Goal: Task Accomplishment & Management: Complete application form

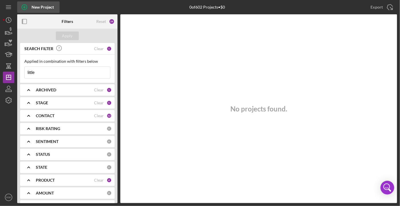
click at [32, 7] on div "New Project" at bounding box center [43, 6] width 22 height 11
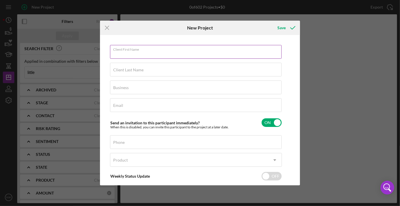
click at [138, 48] on div "Client First Name Required" at bounding box center [196, 52] width 172 height 14
type input "[PERSON_NAME]"
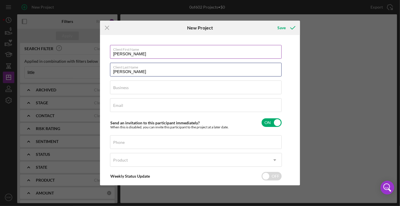
type input "[PERSON_NAME]"
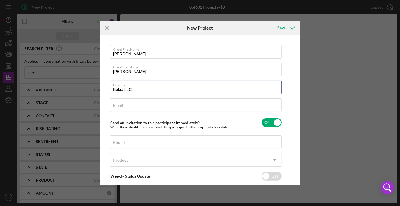
type input "Bokio LLC"
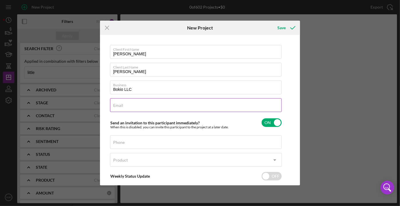
click at [149, 107] on input "Email" at bounding box center [196, 105] width 172 height 14
paste input "[EMAIL_ADDRESS][DOMAIN_NAME]"
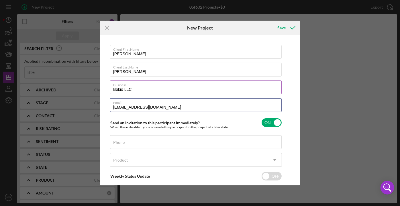
type input "[EMAIL_ADDRESS][DOMAIN_NAME]"
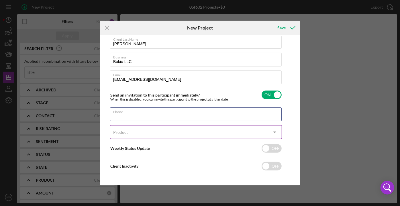
scroll to position [30, 0]
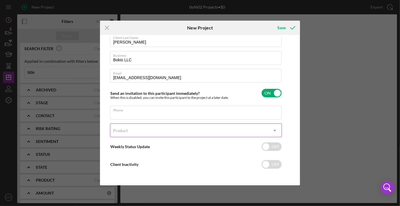
click at [142, 131] on div "Product" at bounding box center [189, 130] width 158 height 13
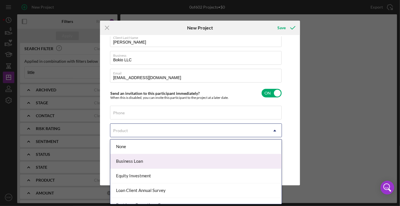
click at [147, 156] on div "Business Loan" at bounding box center [195, 161] width 171 height 15
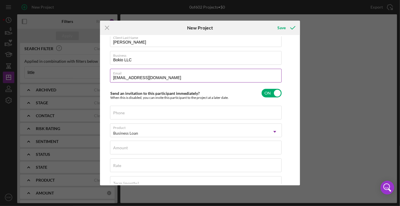
click at [168, 77] on input "[EMAIL_ADDRESS][DOMAIN_NAME]" at bounding box center [196, 76] width 172 height 14
click at [127, 76] on input "[EMAIL_ADDRESS][DOMAIN_NAME]" at bounding box center [196, 76] width 172 height 14
click at [164, 76] on input "[EMAIL_ADDRESS][DOMAIN_NAME]" at bounding box center [196, 76] width 172 height 14
drag, startPoint x: 114, startPoint y: 77, endPoint x: 173, endPoint y: 76, distance: 59.1
click at [173, 76] on input "[EMAIL_ADDRESS][DOMAIN_NAME]" at bounding box center [196, 76] width 172 height 14
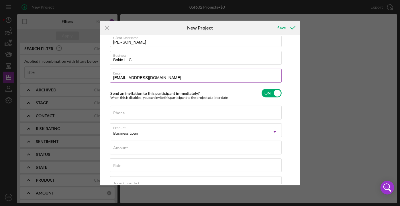
click at [176, 74] on label "Email" at bounding box center [197, 72] width 169 height 6
click at [176, 74] on input "[EMAIL_ADDRESS][DOMAIN_NAME]" at bounding box center [196, 76] width 172 height 14
click at [176, 74] on label "Email" at bounding box center [197, 72] width 169 height 6
click at [176, 74] on input "[EMAIL_ADDRESS][DOMAIN_NAME]" at bounding box center [196, 76] width 172 height 14
click at [178, 73] on label "Email" at bounding box center [197, 72] width 169 height 6
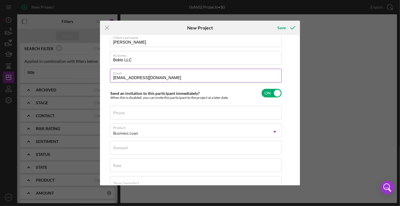
click at [178, 73] on input "[EMAIL_ADDRESS][DOMAIN_NAME]" at bounding box center [196, 76] width 172 height 14
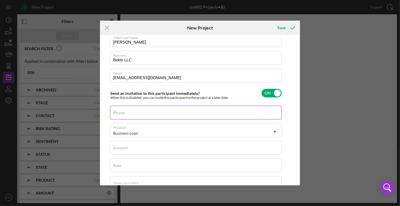
click at [163, 111] on div "Phone" at bounding box center [196, 113] width 172 height 14
click at [163, 111] on label "Phone" at bounding box center [197, 109] width 169 height 6
click at [163, 111] on input "Phone" at bounding box center [196, 113] width 172 height 14
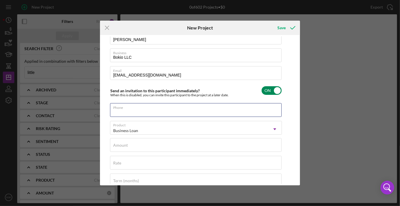
scroll to position [83, 0]
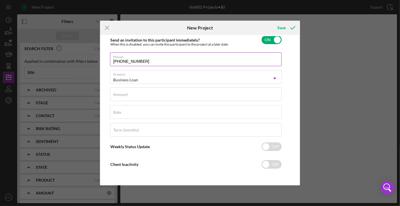
drag, startPoint x: 142, startPoint y: 59, endPoint x: 110, endPoint y: 61, distance: 32.1
click at [110, 61] on input "[PHONE_NUMBER]" at bounding box center [196, 59] width 172 height 14
type input "[PHONE_NUMBER]"
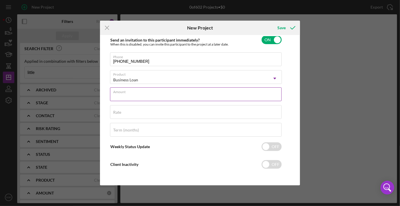
click at [146, 94] on input "Amount" at bounding box center [196, 94] width 172 height 14
type input "$42,000"
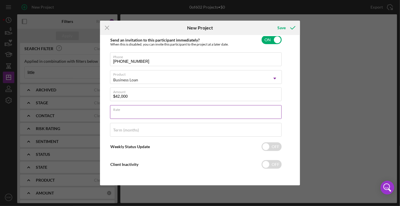
click at [143, 113] on input "Rate" at bounding box center [196, 112] width 172 height 14
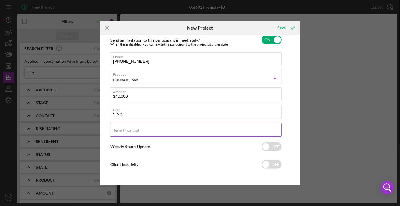
type input "9.500%"
click at [131, 131] on label "Term (months)" at bounding box center [126, 130] width 26 height 5
click at [131, 131] on input "Term (months)" at bounding box center [196, 130] width 172 height 14
type input "60"
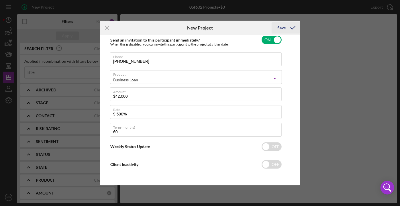
click at [294, 25] on icon "submit" at bounding box center [293, 28] width 14 height 14
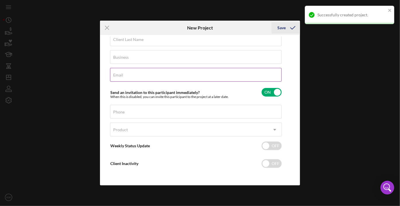
scroll to position [30, 0]
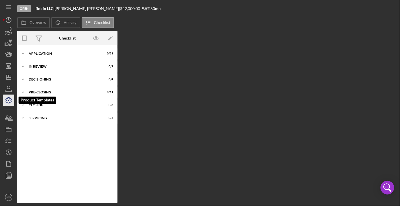
click at [9, 104] on icon "button" at bounding box center [8, 100] width 14 height 14
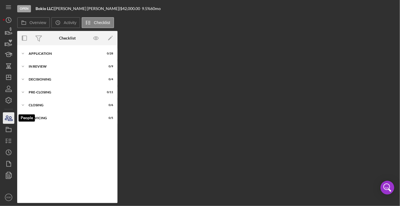
click at [11, 118] on icon "button" at bounding box center [10, 119] width 4 height 4
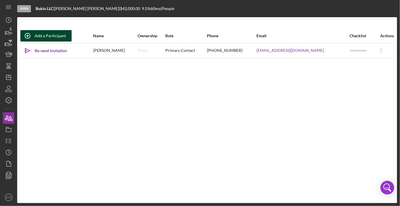
click at [51, 38] on div "Add a Participant" at bounding box center [50, 35] width 31 height 11
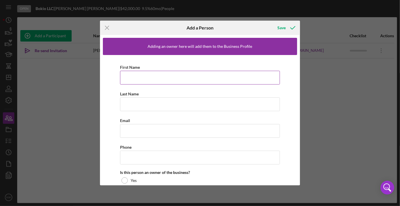
drag, startPoint x: 133, startPoint y: 78, endPoint x: 140, endPoint y: 81, distance: 7.7
click at [133, 78] on input "First Name" at bounding box center [200, 78] width 160 height 14
type input "[PERSON_NAME]"
click at [141, 101] on input "Last Name" at bounding box center [200, 105] width 160 height 14
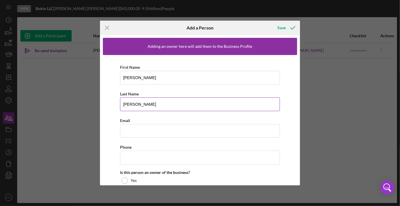
type input "[PERSON_NAME]"
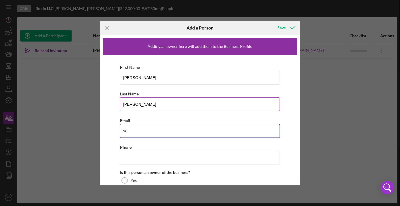
type input "s"
type input "[EMAIL_ADDRESS][DOMAIN_NAME]"
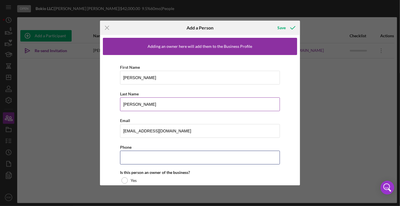
paste input "[PHONE_NUMBER]"
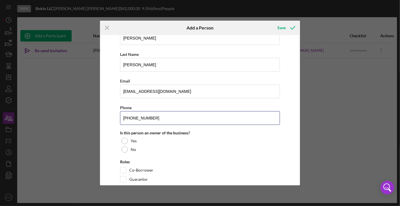
scroll to position [50, 0]
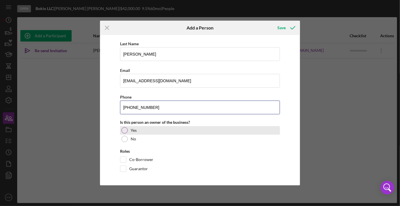
type input "[PHONE_NUMBER]"
click at [131, 130] on label "Yes" at bounding box center [134, 130] width 6 height 5
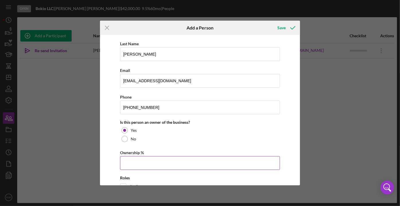
click at [137, 161] on input "Ownership %" at bounding box center [200, 163] width 160 height 14
type input "50.00%"
click at [195, 148] on div "First Name [PERSON_NAME] Last Name [PERSON_NAME] Email [EMAIL_ADDRESS][DOMAIN_N…" at bounding box center [200, 108] width 194 height 206
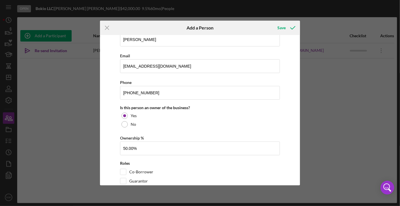
scroll to position [77, 0]
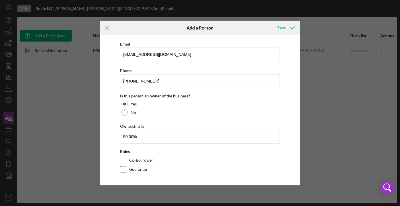
click at [135, 168] on label "Guarantor" at bounding box center [138, 170] width 19 height 6
click at [126, 168] on input "Guarantor" at bounding box center [123, 170] width 6 height 6
checkbox input "true"
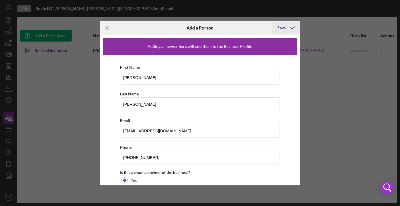
click at [291, 26] on icon "button" at bounding box center [293, 28] width 14 height 14
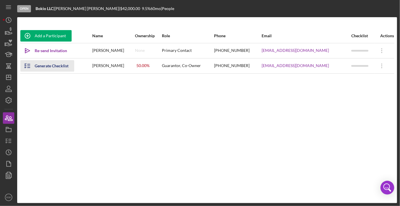
click at [25, 66] on icon "button" at bounding box center [27, 66] width 14 height 14
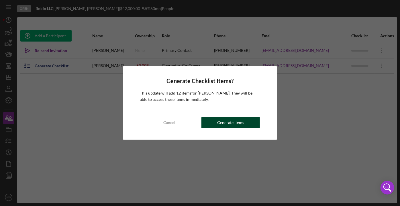
click at [251, 126] on button "Generate Items" at bounding box center [231, 122] width 59 height 11
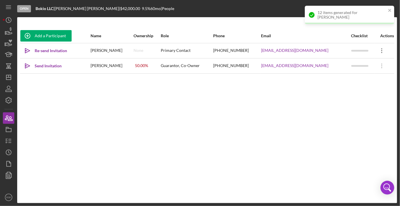
click at [380, 51] on icon "Icon/Overflow" at bounding box center [382, 51] width 14 height 14
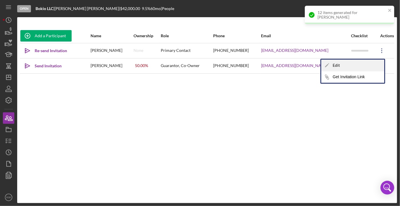
click at [349, 63] on div "Icon/Edit Edit" at bounding box center [352, 66] width 63 height 12
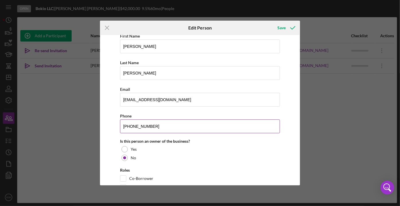
scroll to position [50, 0]
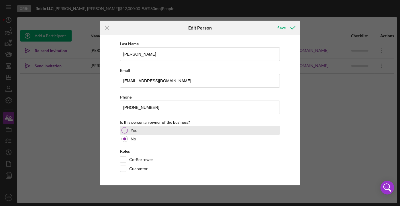
click at [125, 129] on div at bounding box center [125, 130] width 6 height 6
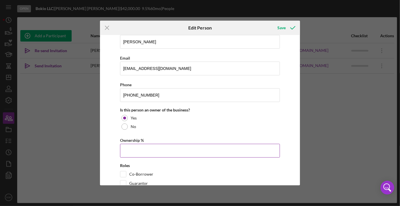
scroll to position [77, 0]
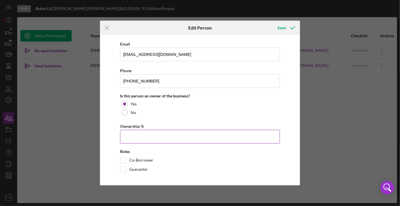
click at [140, 139] on input "Ownership %" at bounding box center [200, 137] width 160 height 14
type input "50.00%"
click at [132, 169] on label "Guarantor" at bounding box center [138, 170] width 19 height 6
click at [126, 169] on input "Guarantor" at bounding box center [123, 170] width 6 height 6
checkbox input "true"
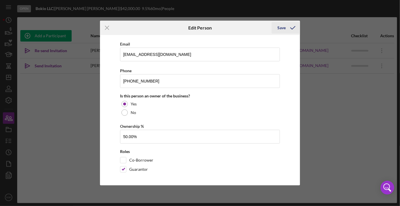
click at [285, 30] on div "Save" at bounding box center [282, 27] width 8 height 11
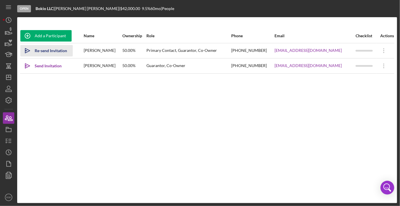
click at [57, 50] on div "Re-send Invitation" at bounding box center [51, 50] width 32 height 11
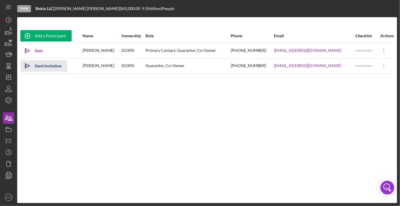
click at [47, 68] on div "Send Invitation" at bounding box center [48, 65] width 27 height 11
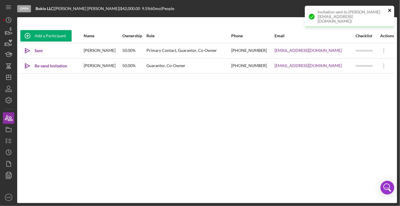
click at [391, 9] on icon "close" at bounding box center [390, 10] width 4 height 5
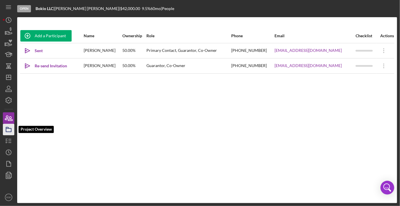
click at [9, 127] on icon "button" at bounding box center [8, 129] width 14 height 14
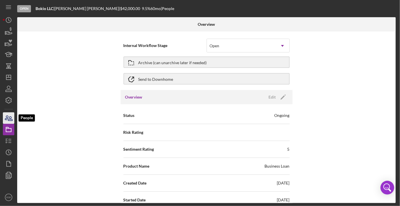
click at [11, 120] on icon "button" at bounding box center [8, 118] width 14 height 14
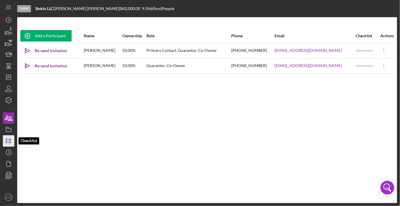
click at [12, 136] on icon "button" at bounding box center [8, 141] width 14 height 14
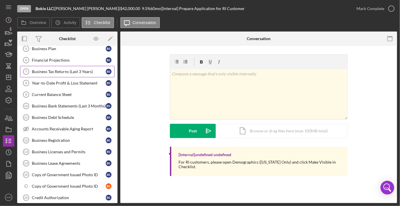
scroll to position [182, 0]
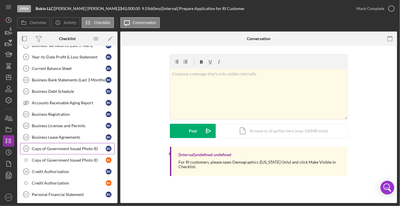
click at [58, 149] on link "Copy of Government Issued Photo ID 15 Copy of Government Issued Photo ID B S" at bounding box center [67, 148] width 95 height 11
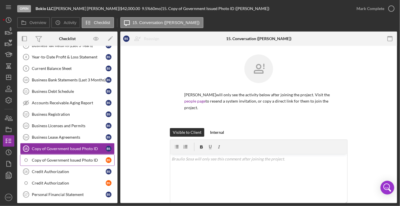
click at [63, 158] on div "Copy of Government Issued Photo ID" at bounding box center [69, 160] width 74 height 5
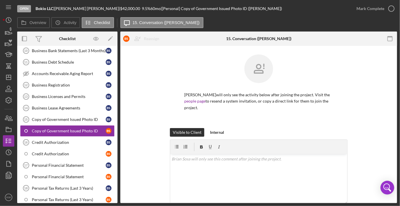
scroll to position [235, 0]
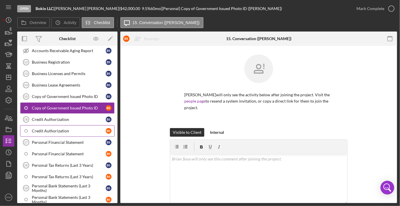
click at [69, 129] on link "Credit Authorization B S" at bounding box center [67, 130] width 95 height 11
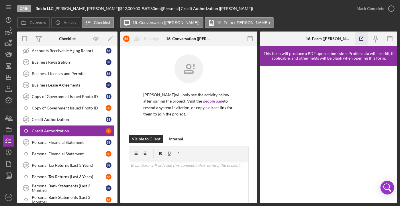
click at [362, 41] on icon "button" at bounding box center [361, 38] width 13 height 13
click at [66, 152] on div "Personal Financial Statement" at bounding box center [69, 154] width 74 height 5
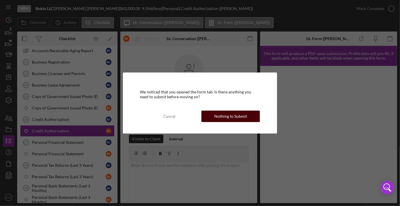
click at [241, 113] on div "Nothing to Submit" at bounding box center [231, 116] width 33 height 11
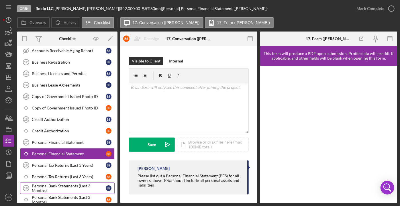
scroll to position [261, 0]
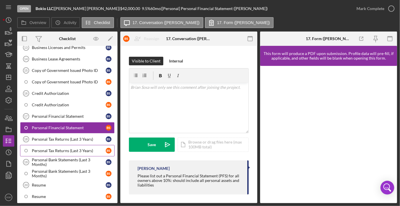
click at [76, 149] on link "Personal Tax Returns (Last 3 Years) B S" at bounding box center [67, 150] width 95 height 11
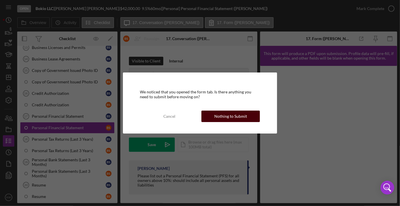
click at [242, 113] on div "Nothing to Submit" at bounding box center [231, 116] width 33 height 11
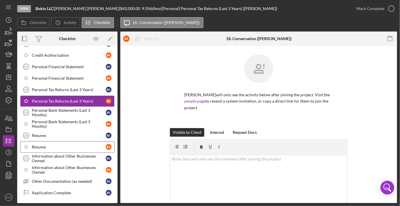
scroll to position [313, 0]
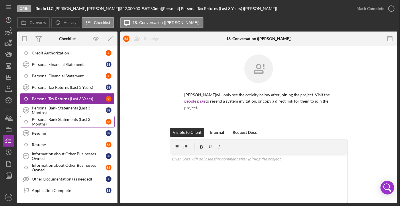
click at [68, 117] on div "Personal Bank Statements (Last 3 Months)" at bounding box center [69, 121] width 74 height 9
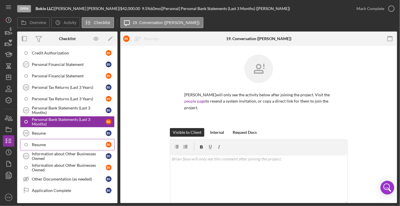
click at [45, 143] on div "Resume" at bounding box center [69, 145] width 74 height 5
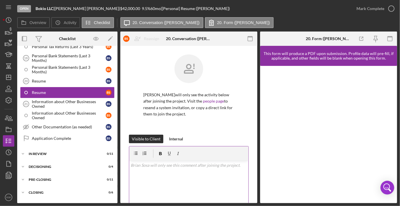
scroll to position [76, 0]
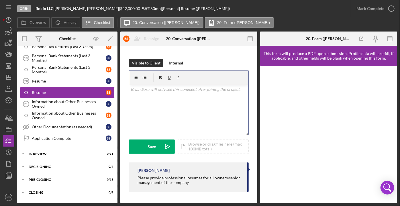
click at [167, 101] on div "v Color teal Color pink Remove color Add row above Add row below Add column bef…" at bounding box center [188, 110] width 119 height 50
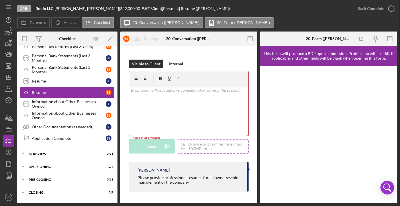
scroll to position [75, 0]
click at [203, 146] on div "Icon/Document Browse or drag files here (max 100MB total) Tap to choose files o…" at bounding box center [213, 147] width 71 height 14
click at [49, 111] on div "Information about Other Businesses Owned" at bounding box center [69, 115] width 74 height 9
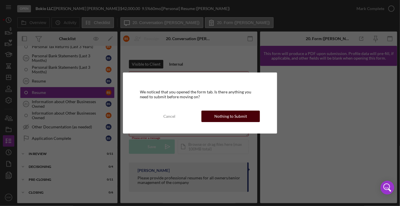
click at [243, 113] on div "Nothing to Submit" at bounding box center [231, 116] width 33 height 11
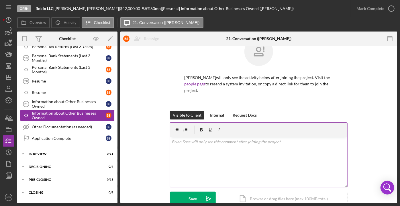
scroll to position [26, 0]
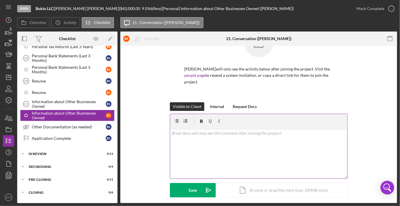
click at [196, 159] on div "v Color teal Color pink Remove color Add row above Add row below Add column bef…" at bounding box center [258, 153] width 177 height 50
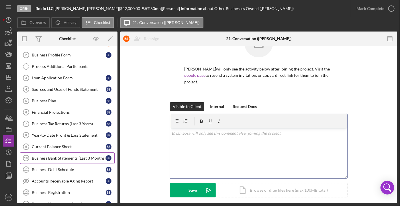
scroll to position [130, 0]
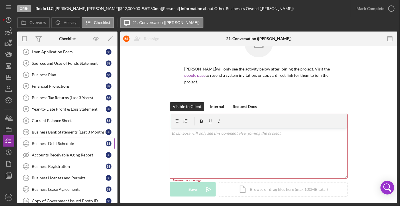
click at [63, 143] on link "Business Debt Schedule 11 Business Debt Schedule B S" at bounding box center [67, 143] width 95 height 11
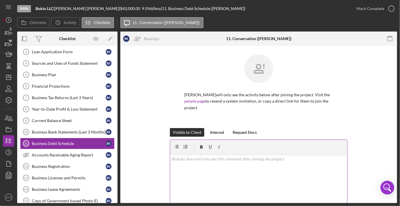
click at [224, 160] on div "v Color teal Color pink Remove color Add row above Add row below Add column bef…" at bounding box center [258, 179] width 177 height 50
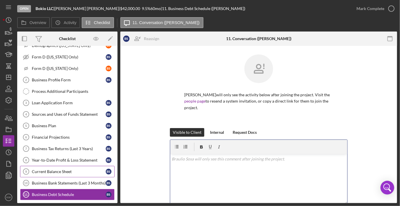
scroll to position [78, 0]
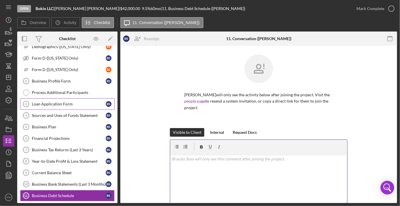
click at [59, 104] on div "Loan Application Form" at bounding box center [69, 104] width 74 height 5
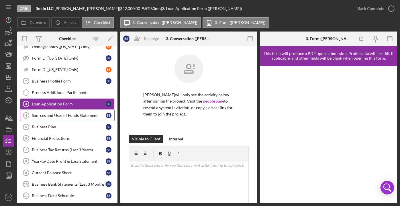
click at [64, 116] on link "Sources and Uses of Funds Statement 4 Sources and Uses of Funds Statement B S" at bounding box center [67, 115] width 95 height 11
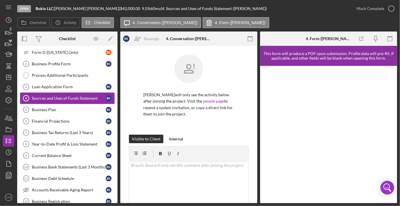
scroll to position [104, 0]
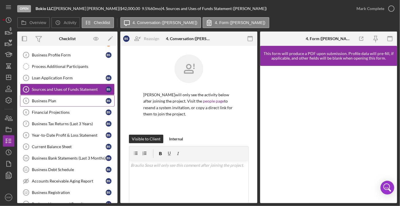
click at [54, 101] on div "Business Plan" at bounding box center [69, 101] width 74 height 5
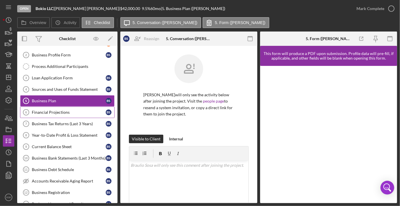
click at [56, 111] on div "Financial Projections" at bounding box center [69, 112] width 74 height 5
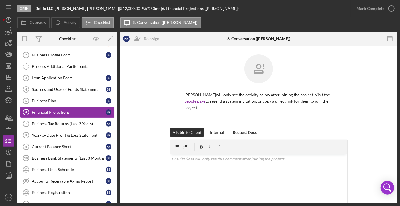
scroll to position [72, 0]
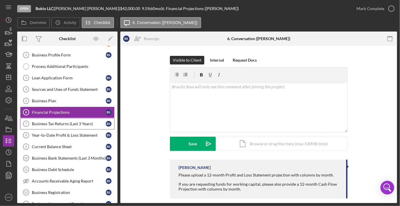
click at [68, 122] on div "Business Tax Returns (Last 3 Years)" at bounding box center [69, 124] width 74 height 5
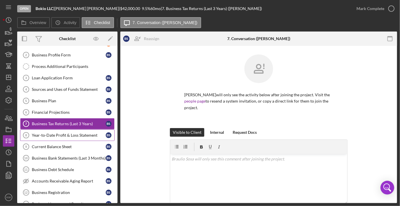
click at [50, 133] on div "Year-to-Date Profit & Loss Statement" at bounding box center [69, 135] width 74 height 5
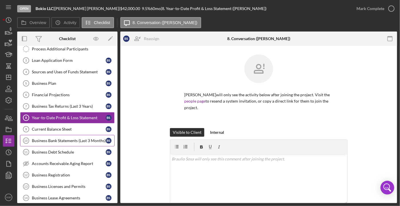
scroll to position [130, 0]
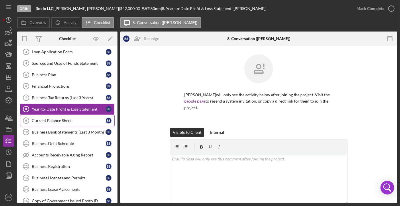
click at [54, 120] on div "Current Balance Sheet" at bounding box center [69, 120] width 74 height 5
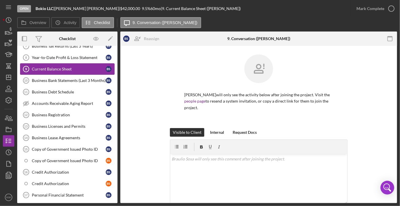
scroll to position [182, 0]
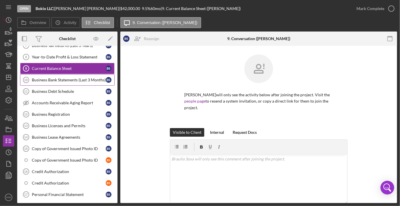
click at [69, 78] on div "Business Bank Statements (Last 3 Months)" at bounding box center [69, 80] width 74 height 5
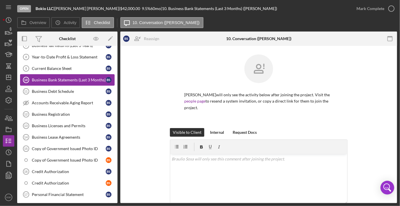
click at [71, 78] on div "Business Bank Statements (Last 3 Months)" at bounding box center [69, 80] width 74 height 5
click at [74, 89] on div "Business Debt Schedule" at bounding box center [69, 91] width 74 height 5
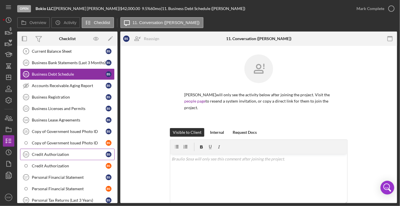
scroll to position [235, 0]
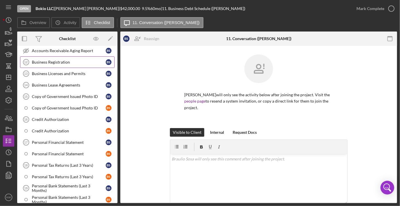
click at [61, 60] on div "Business Registration" at bounding box center [69, 62] width 74 height 5
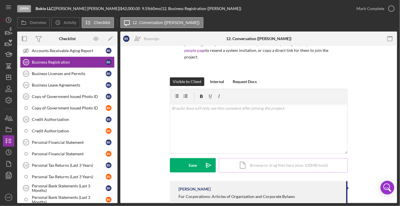
scroll to position [77, 0]
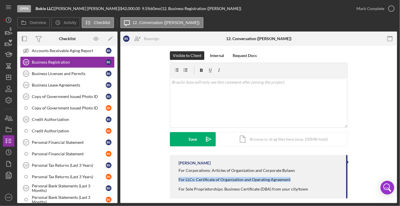
drag, startPoint x: 178, startPoint y: 173, endPoint x: 303, endPoint y: 173, distance: 125.6
click at [303, 178] on div "For LLCs: Certificate of Organization and Operating Agreement" at bounding box center [244, 180] width 130 height 5
click at [191, 178] on div "For LLCs: Certificate of Organization and Operating Agreement" at bounding box center [244, 180] width 130 height 5
drag, startPoint x: 193, startPoint y: 173, endPoint x: 184, endPoint y: 172, distance: 8.4
click at [184, 178] on div "For LLCs: Certificate of Organization and Operating Agreement" at bounding box center [244, 180] width 130 height 5
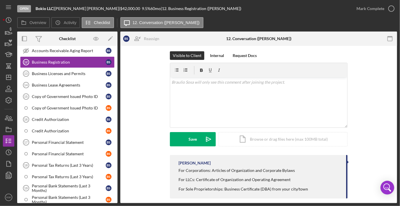
click at [206, 178] on div "For LLCs: Certificate of Organization and Operating Agreement" at bounding box center [244, 180] width 130 height 5
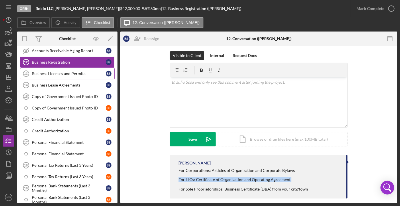
click at [44, 71] on div "Business Licenses and Permits" at bounding box center [69, 73] width 74 height 5
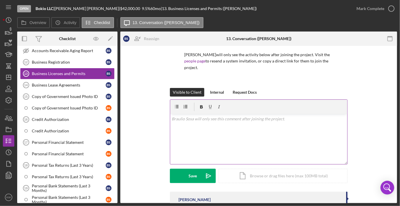
scroll to position [52, 0]
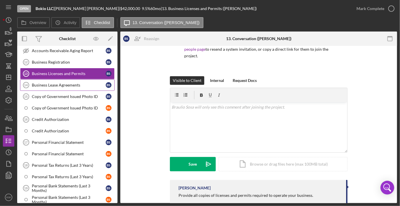
click at [55, 83] on div "Business Lease Agreements" at bounding box center [69, 85] width 74 height 5
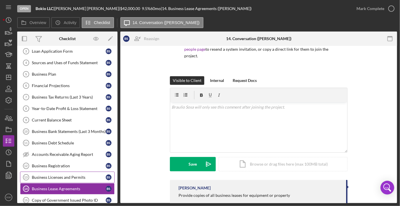
scroll to position [130, 0]
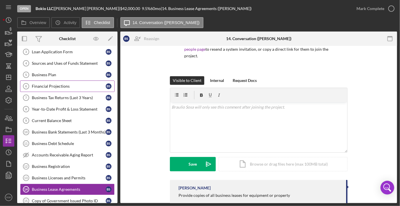
click at [53, 88] on link "Financial Projections 6 Financial Projections B S" at bounding box center [67, 86] width 95 height 11
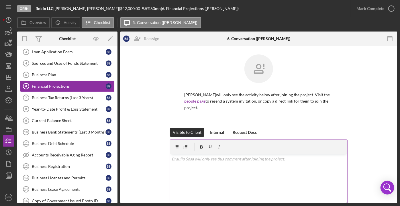
click at [210, 163] on div "v Color teal Color pink Remove color Add row above Add row below Add column bef…" at bounding box center [258, 179] width 177 height 50
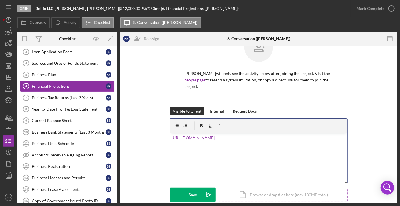
scroll to position [52, 0]
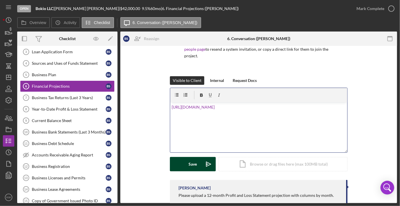
click at [203, 157] on icon "Icon/icon-invite-send" at bounding box center [209, 164] width 14 height 14
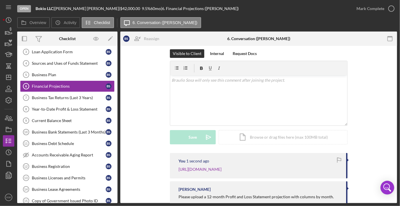
scroll to position [107, 0]
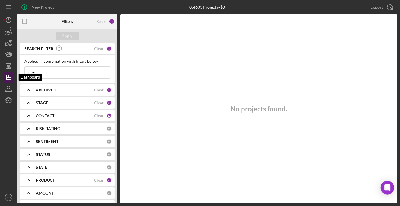
drag, startPoint x: 43, startPoint y: 71, endPoint x: 5, endPoint y: 74, distance: 38.6
click at [5, 74] on div "New Project 0 of 603 Projects • $0 little Export Icon/Export Filters Reset 24 A…" at bounding box center [200, 101] width 395 height 203
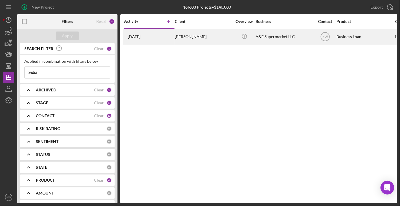
type input "badia"
click at [179, 36] on div "[PERSON_NAME]" at bounding box center [203, 36] width 57 height 15
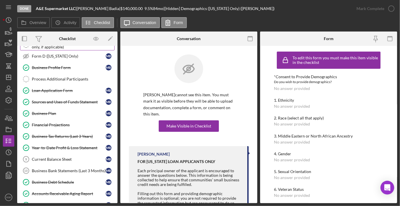
scroll to position [278, 0]
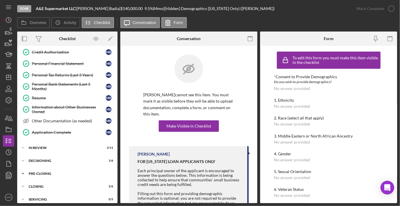
click at [39, 172] on div "Pre-Closing" at bounding box center [70, 173] width 82 height 3
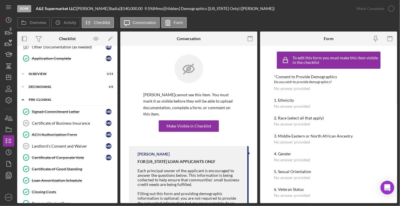
scroll to position [356, 0]
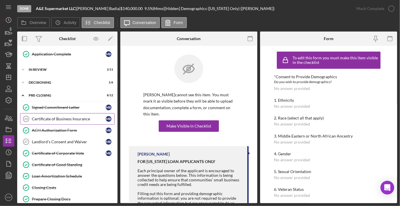
click at [69, 117] on div "Certificate of Business Insurance" at bounding box center [69, 119] width 74 height 5
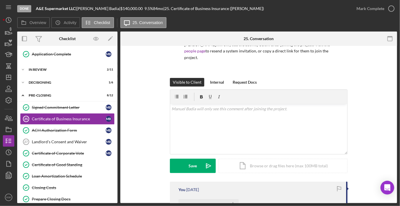
scroll to position [112, 0]
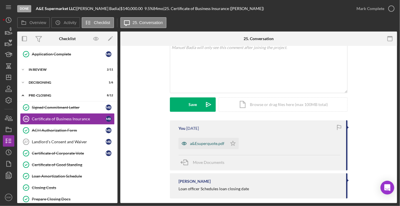
click at [208, 141] on div "a&Esuperquote.pdf" at bounding box center [207, 143] width 34 height 5
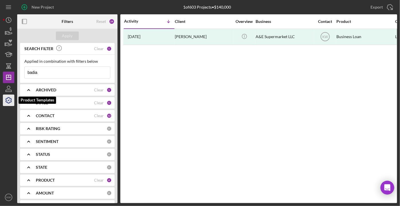
click at [7, 102] on icon "button" at bounding box center [9, 101] width 6 height 6
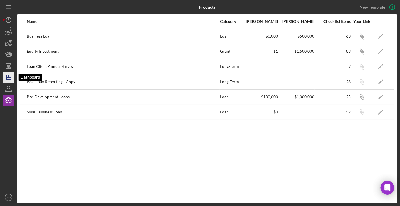
click at [5, 78] on icon "Icon/Dashboard" at bounding box center [8, 77] width 14 height 14
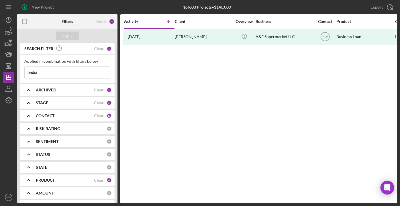
drag, startPoint x: 45, startPoint y: 70, endPoint x: 17, endPoint y: 72, distance: 28.2
click at [17, 72] on div "New Project 1 of 603 Projects • $140,000 badia Export Icon/Export Filters Reset…" at bounding box center [200, 101] width 395 height 203
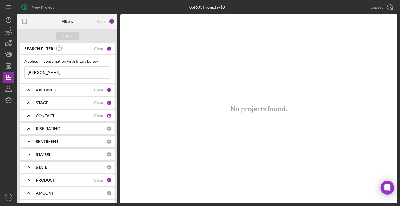
type input "georgina"
click at [47, 91] on b "ARCHIVED" at bounding box center [46, 90] width 20 height 5
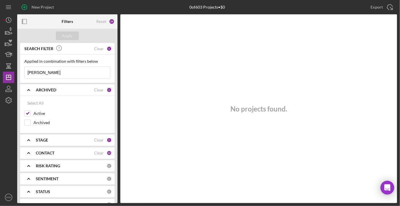
click at [50, 137] on div "STAGE Clear 5" at bounding box center [74, 139] width 76 height 11
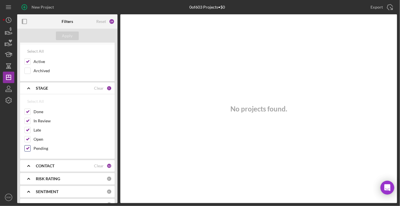
scroll to position [104, 0]
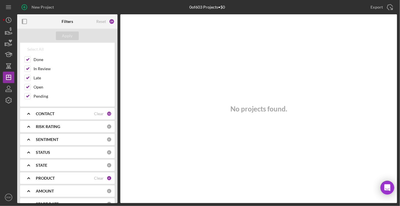
click at [50, 115] on div "CONTACT Clear 12" at bounding box center [74, 113] width 76 height 11
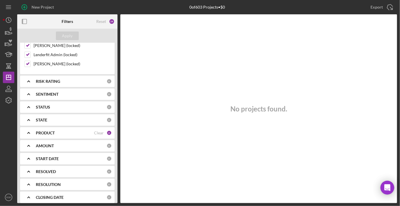
scroll to position [287, 0]
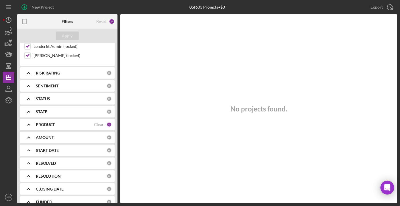
click at [50, 122] on b "PRODUCT" at bounding box center [45, 124] width 19 height 5
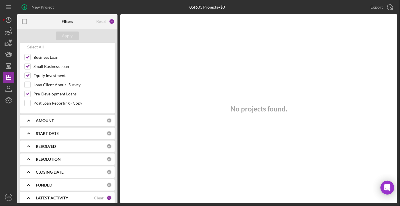
scroll to position [378, 0]
click at [62, 196] on b "LATEST ACTIVITY" at bounding box center [52, 198] width 32 height 5
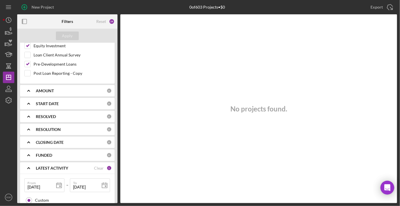
scroll to position [462, 0]
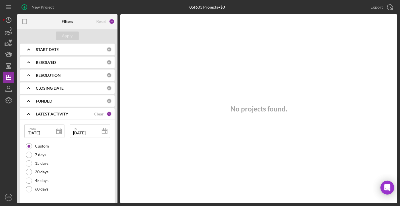
click at [107, 112] on div "1" at bounding box center [109, 114] width 5 height 5
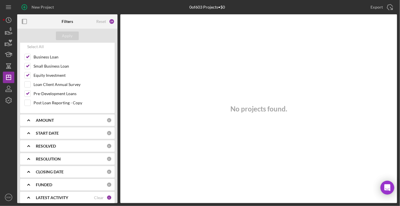
click at [99, 197] on div "LATEST ACTIVITY Clear 1" at bounding box center [74, 197] width 76 height 11
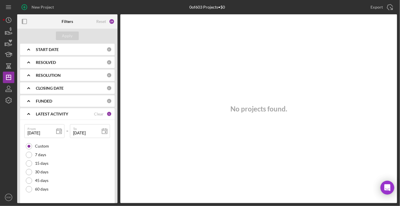
click at [101, 112] on div "LATEST ACTIVITY Clear 1" at bounding box center [74, 113] width 76 height 11
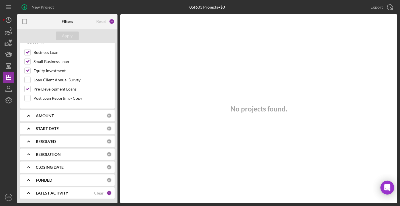
scroll to position [378, 0]
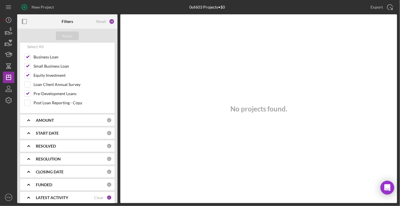
click at [65, 197] on div "LATEST ACTIVITY Clear 1" at bounding box center [74, 197] width 76 height 11
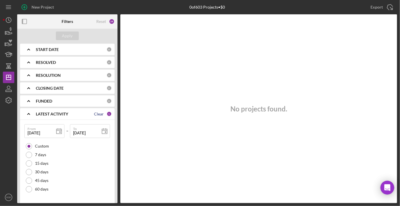
click at [94, 112] on div "Clear" at bounding box center [99, 114] width 10 height 5
click at [70, 33] on div "Apply" at bounding box center [67, 36] width 11 height 9
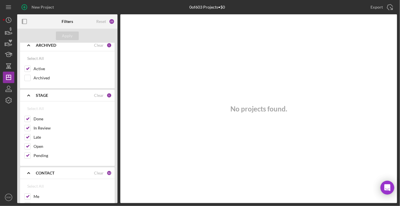
scroll to position [0, 0]
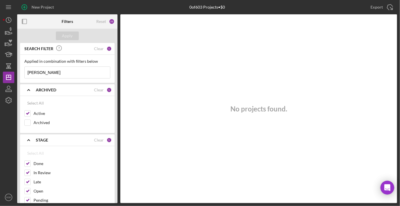
drag, startPoint x: 45, startPoint y: 74, endPoint x: 2, endPoint y: 75, distance: 42.4
click at [2, 75] on div "New Project 0 of 603 Projects • $0 badia Export Icon/Export Filters Reset 23 Ap…" at bounding box center [200, 103] width 400 height 206
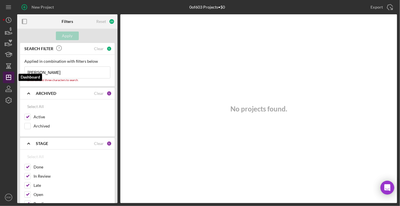
type input "h"
type input "ha"
type input "hai"
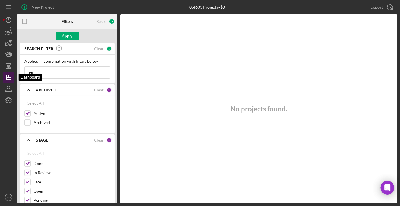
type input "hair"
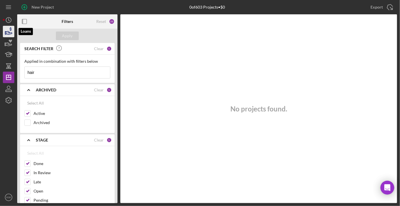
type input "hair"
click at [7, 31] on icon "button" at bounding box center [8, 31] width 14 height 14
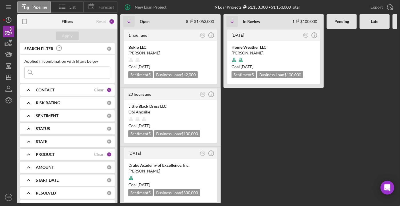
click at [100, 3] on div "Forecast" at bounding box center [101, 6] width 34 height 11
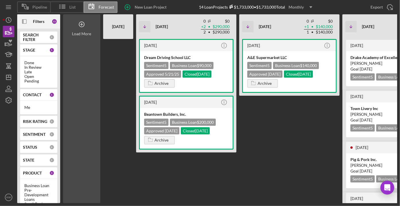
click at [84, 22] on icon at bounding box center [82, 24] width 14 height 14
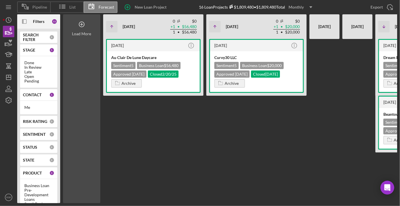
click at [84, 23] on circle at bounding box center [81, 24] width 5 height 5
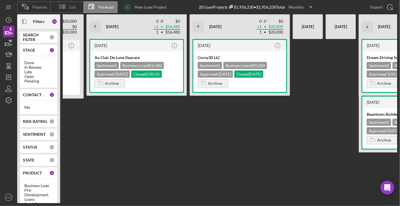
scroll to position [0, 262]
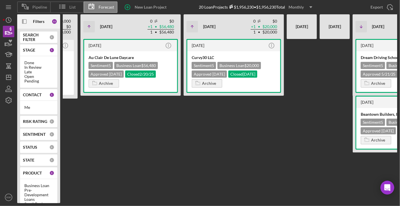
click at [35, 94] on b "CONTACT" at bounding box center [32, 95] width 19 height 5
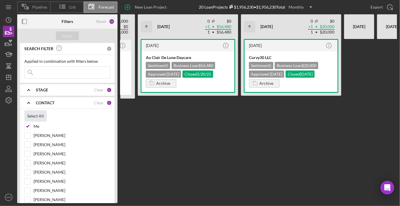
click at [38, 113] on div "Select All" at bounding box center [35, 115] width 17 height 11
checkbox input "true"
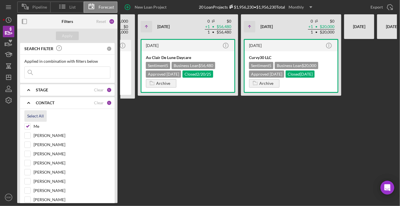
checkbox input "true"
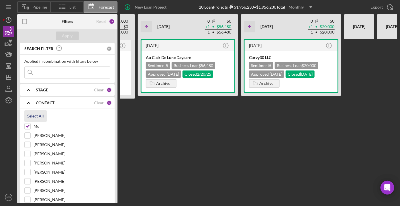
checkbox input "true"
click at [74, 39] on button "Apply" at bounding box center [67, 36] width 23 height 9
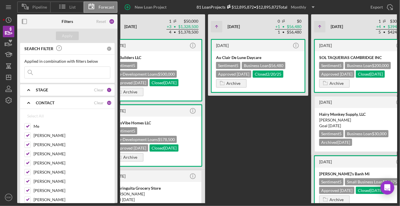
scroll to position [0, 430]
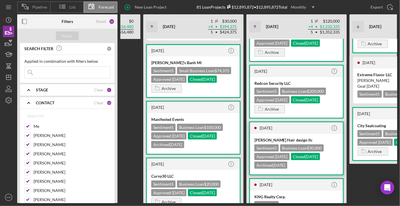
click at [283, 126] on div "5 months ago" at bounding box center [295, 128] width 71 height 5
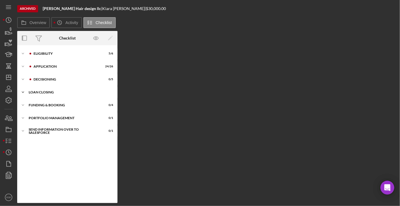
click at [49, 95] on div "Icon/Expander Loan Closing 1 / 16" at bounding box center [67, 92] width 100 height 11
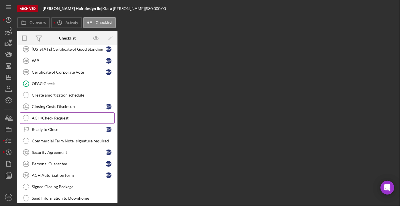
scroll to position [104, 0]
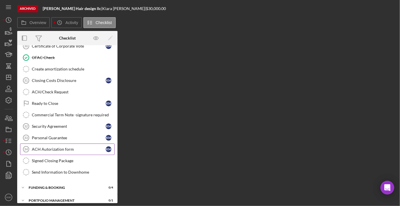
click at [59, 147] on div "ACH Autorization form" at bounding box center [69, 149] width 74 height 5
